Goal: Find specific page/section: Locate a particular part of the current website

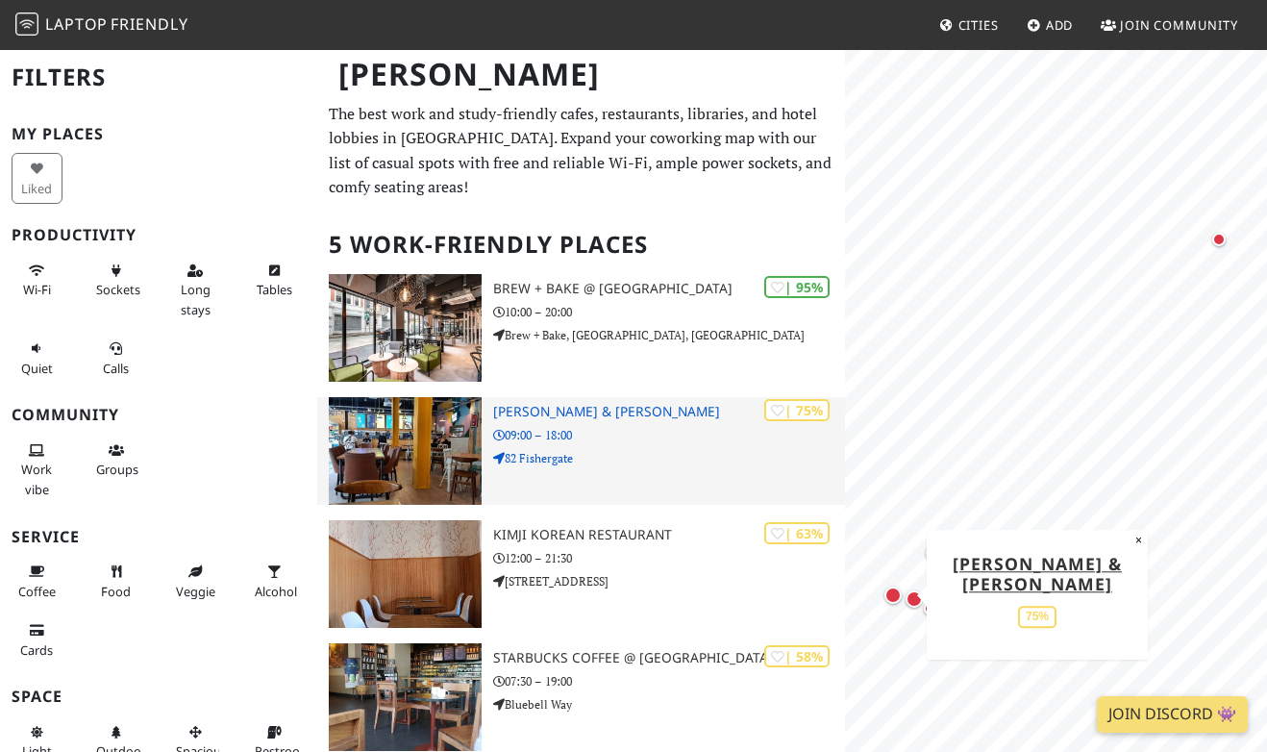
click at [585, 410] on h3 "[PERSON_NAME] & [PERSON_NAME]" at bounding box center [669, 412] width 352 height 16
